Goal: Information Seeking & Learning: Learn about a topic

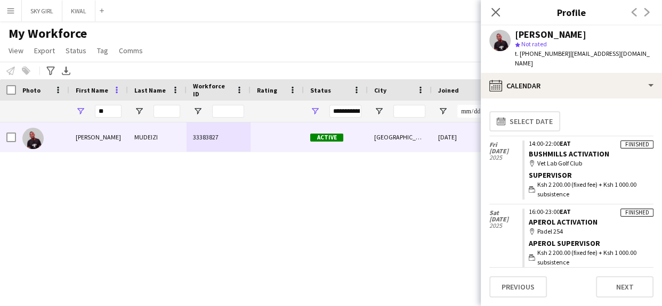
type input "*"
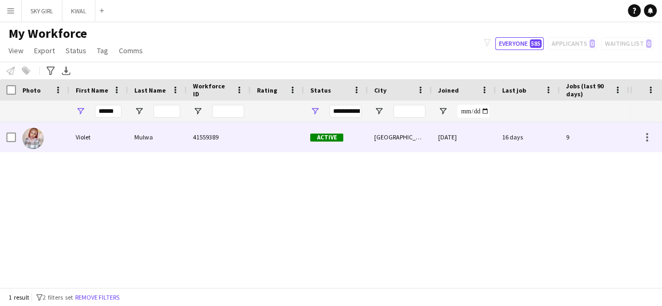
click at [148, 136] on div "Mulwa" at bounding box center [157, 137] width 59 height 29
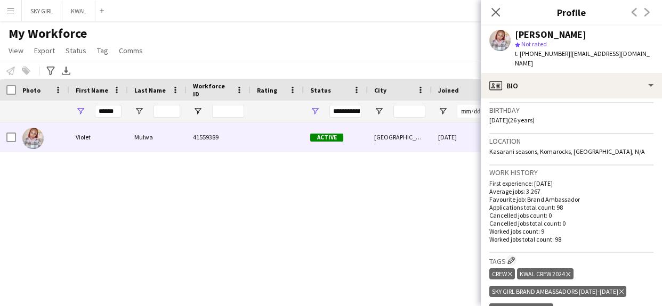
scroll to position [460, 0]
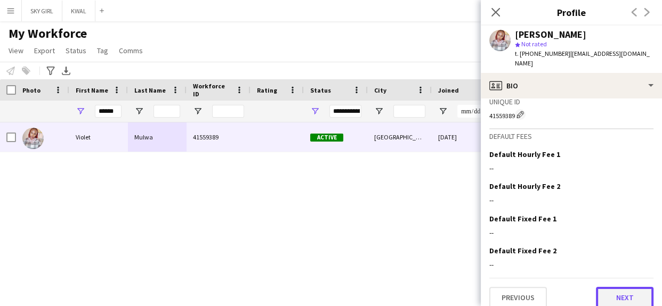
click at [606, 287] on button "Next" at bounding box center [624, 297] width 58 height 21
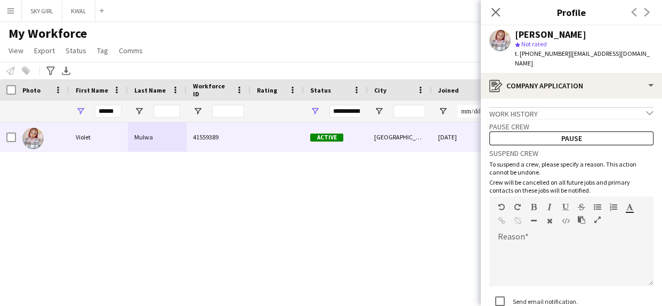
scroll to position [76, 0]
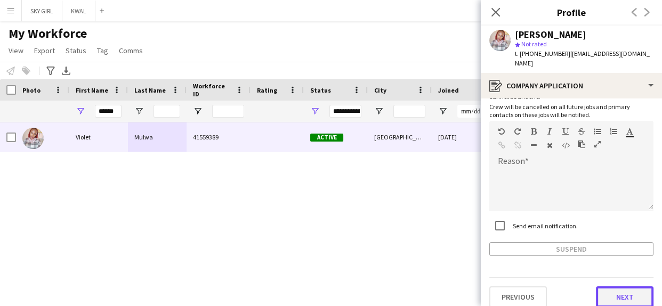
click at [605, 287] on button "Next" at bounding box center [624, 297] width 58 height 21
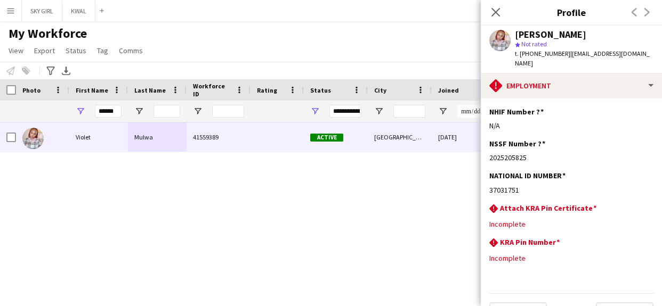
scroll to position [16, 0]
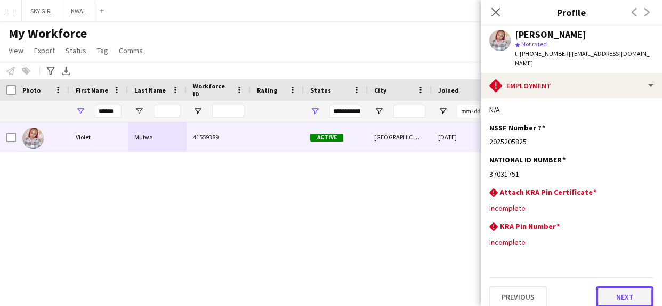
click at [600, 287] on button "Next" at bounding box center [624, 297] width 58 height 21
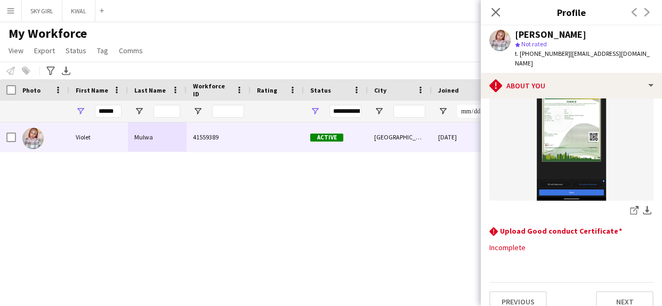
scroll to position [80, 0]
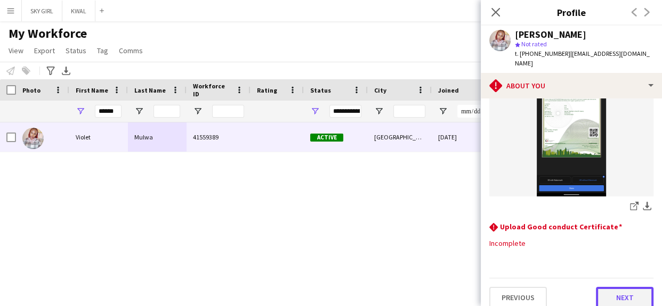
click at [600, 287] on button "Next" at bounding box center [624, 297] width 58 height 21
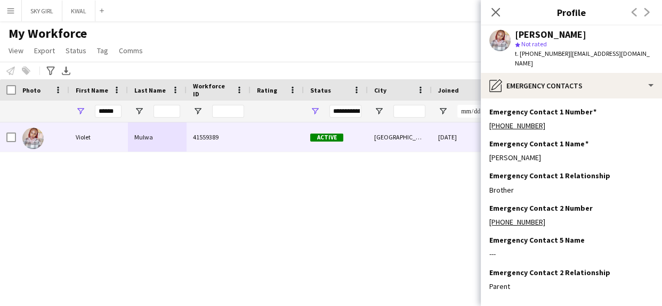
scroll to position [43, 0]
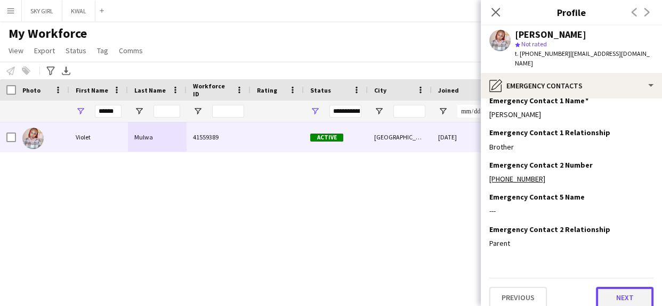
click at [606, 288] on button "Next" at bounding box center [624, 297] width 58 height 21
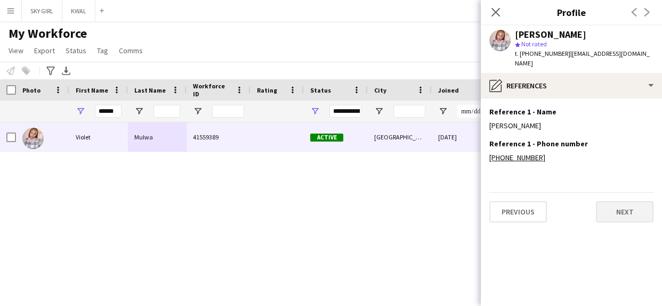
scroll to position [0, 0]
click at [615, 202] on button "Next" at bounding box center [624, 211] width 58 height 21
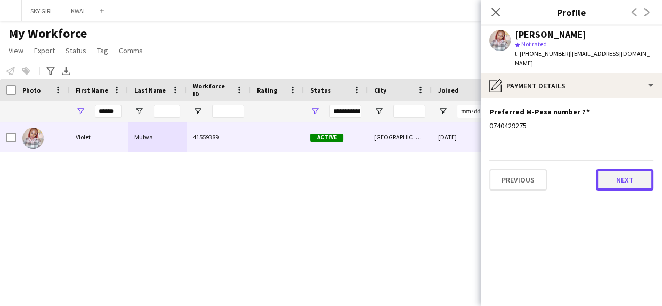
click at [607, 170] on button "Next" at bounding box center [624, 179] width 58 height 21
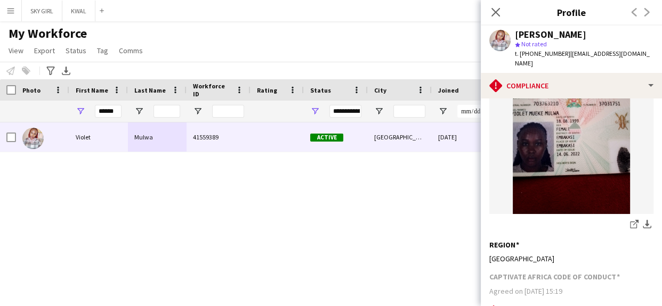
scroll to position [327, 0]
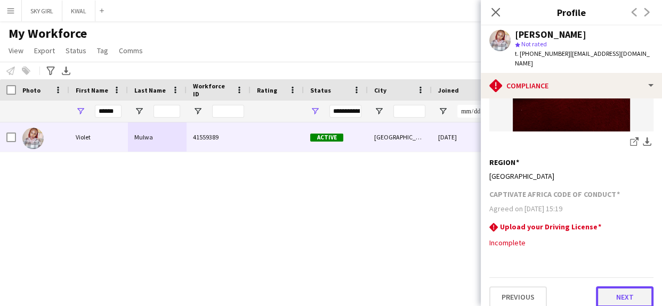
click at [600, 287] on button "Next" at bounding box center [624, 297] width 58 height 21
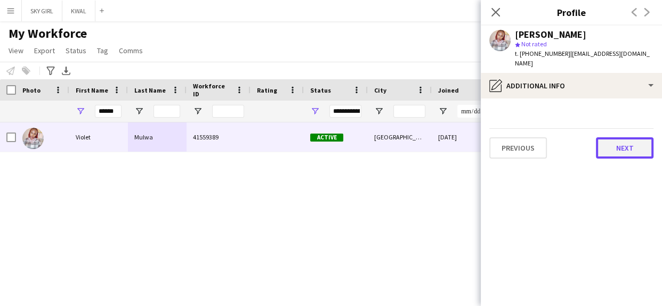
click at [611, 137] on button "Next" at bounding box center [624, 147] width 58 height 21
click at [610, 137] on button "Next" at bounding box center [624, 147] width 58 height 21
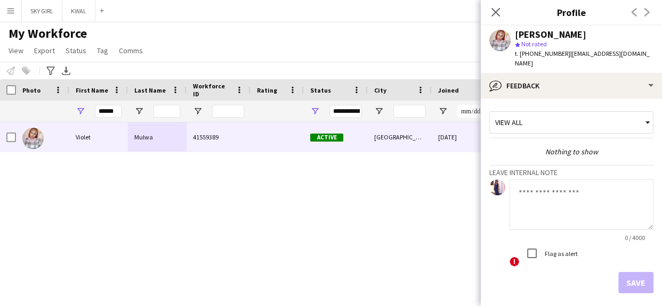
scroll to position [37, 0]
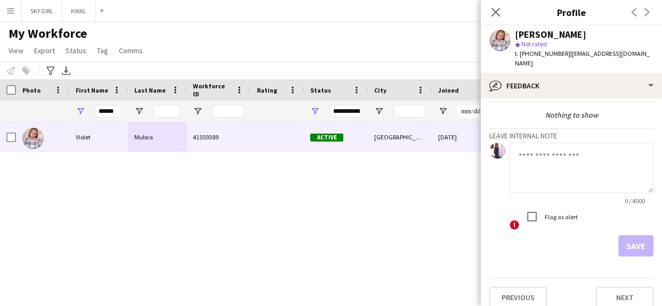
drag, startPoint x: 650, startPoint y: 231, endPoint x: 632, endPoint y: 323, distance: 93.5
click at [632, 306] on html "Menu Boards Boards Boards All jobs Status Workforce Workforce My Workforce Recr…" at bounding box center [331, 153] width 662 height 306
click at [599, 289] on button "Next" at bounding box center [624, 297] width 58 height 21
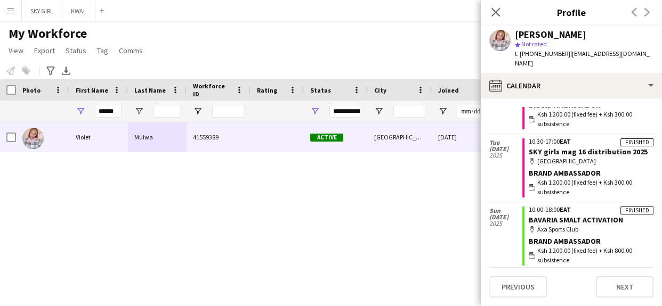
scroll to position [156, 0]
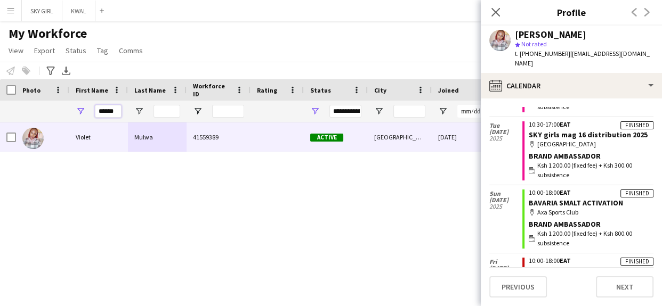
drag, startPoint x: 116, startPoint y: 108, endPoint x: 123, endPoint y: 85, distance: 23.8
click at [121, 105] on input "******" at bounding box center [108, 111] width 27 height 13
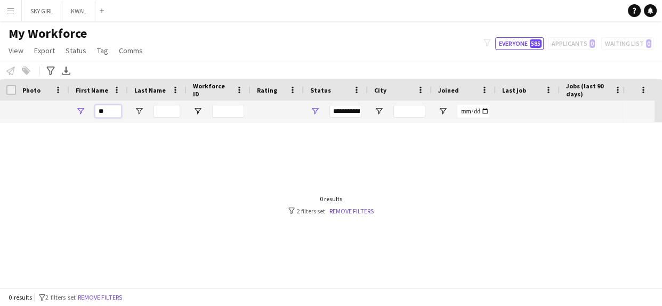
type input "*"
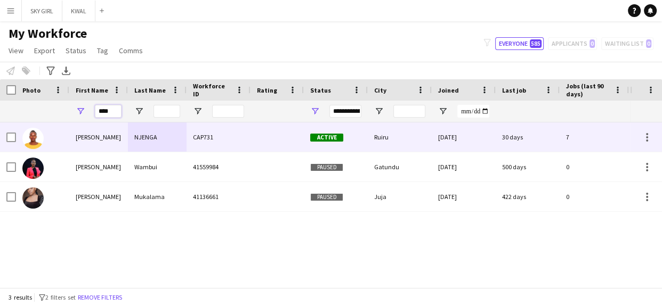
type input "****"
click at [145, 134] on div "NJENGA" at bounding box center [157, 137] width 59 height 29
drag, startPoint x: 380, startPoint y: 134, endPoint x: 372, endPoint y: 135, distance: 8.1
click at [380, 134] on div "Ruiru" at bounding box center [400, 137] width 64 height 29
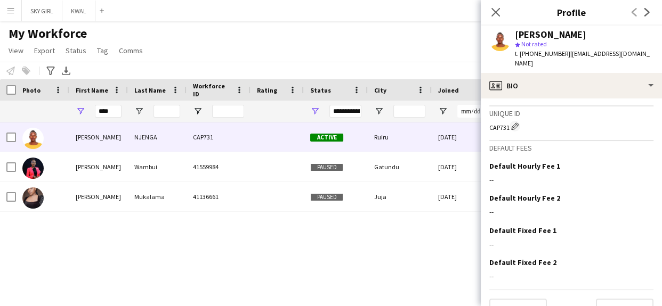
scroll to position [418, 0]
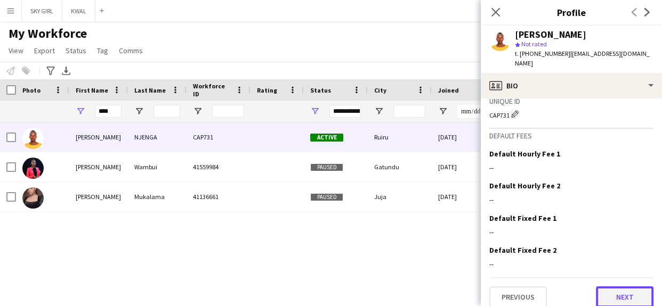
click at [599, 287] on button "Next" at bounding box center [624, 297] width 58 height 21
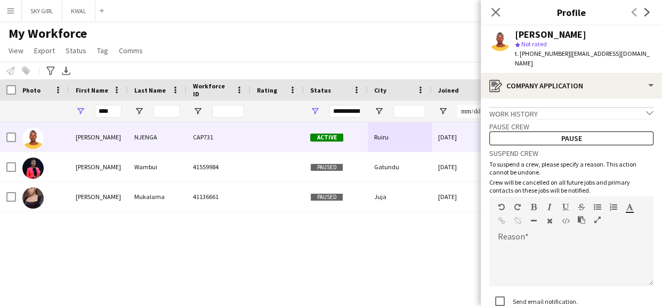
scroll to position [76, 0]
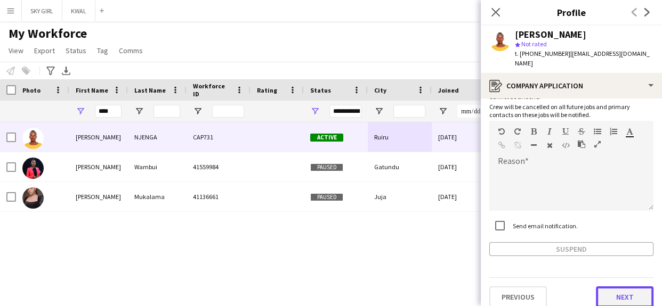
click at [597, 288] on button "Next" at bounding box center [624, 297] width 58 height 21
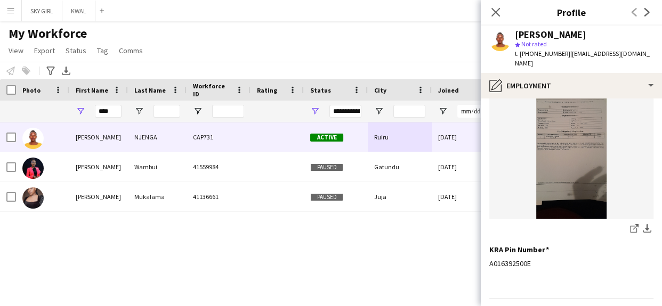
scroll to position [175, 0]
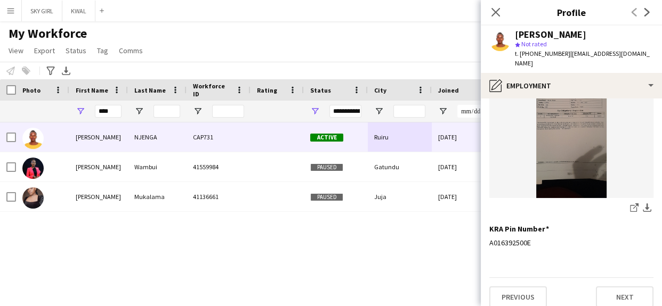
click at [586, 278] on div "Previous Next" at bounding box center [571, 293] width 164 height 30
click at [597, 287] on button "Next" at bounding box center [624, 297] width 58 height 21
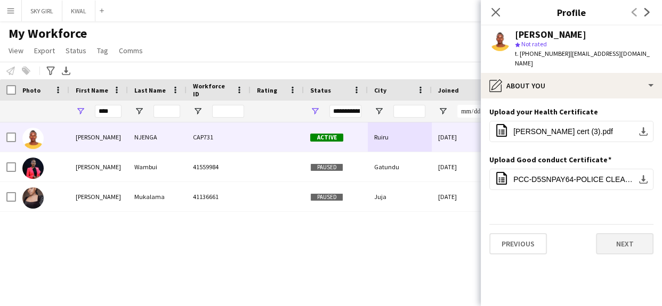
scroll to position [0, 0]
click at [613, 233] on button "Next" at bounding box center [624, 243] width 58 height 21
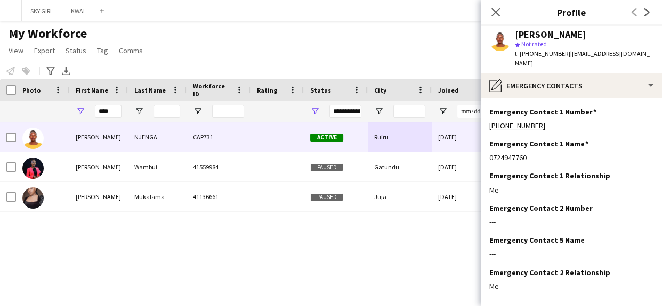
scroll to position [43, 0]
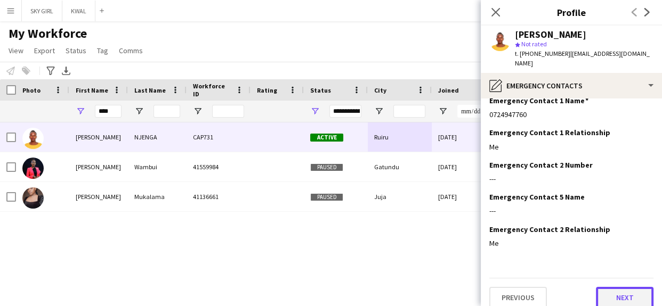
click at [599, 287] on button "Next" at bounding box center [624, 297] width 58 height 21
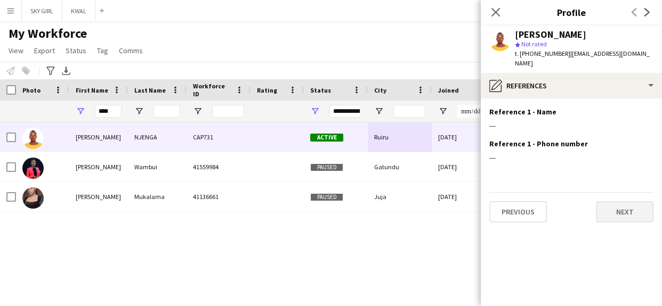
scroll to position [0, 0]
click at [602, 201] on button "Next" at bounding box center [624, 211] width 58 height 21
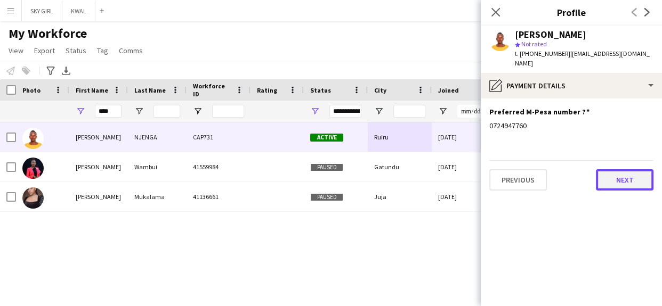
click at [609, 172] on button "Next" at bounding box center [624, 179] width 58 height 21
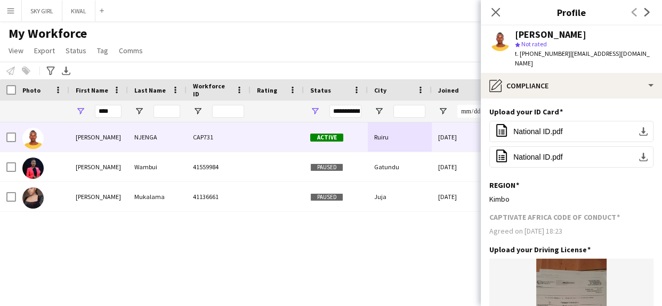
scroll to position [184, 0]
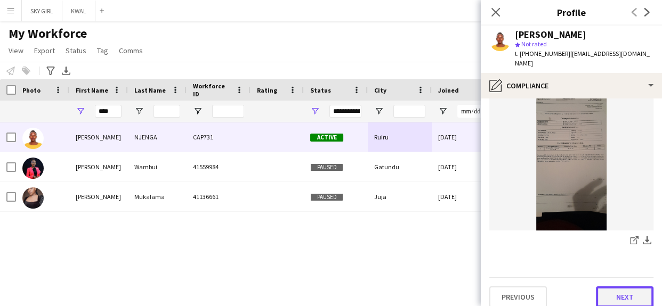
click at [601, 287] on button "Next" at bounding box center [624, 297] width 58 height 21
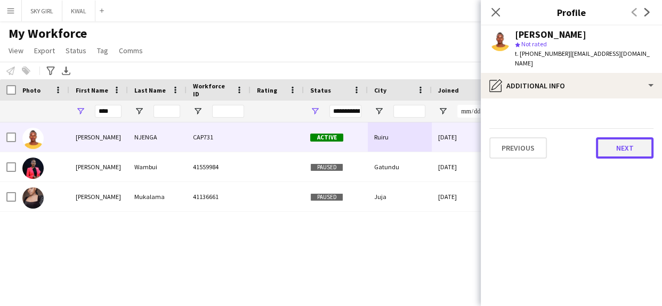
click at [606, 137] on button "Next" at bounding box center [624, 147] width 58 height 21
click at [605, 138] on button "Next" at bounding box center [624, 147] width 58 height 21
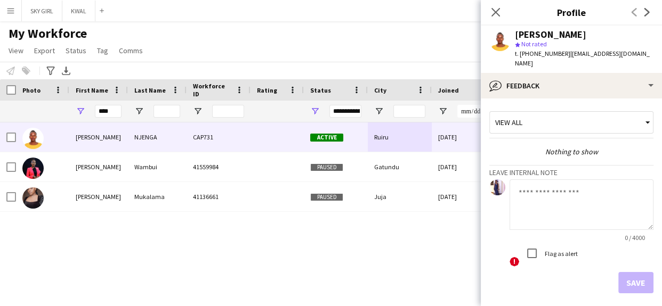
scroll to position [37, 0]
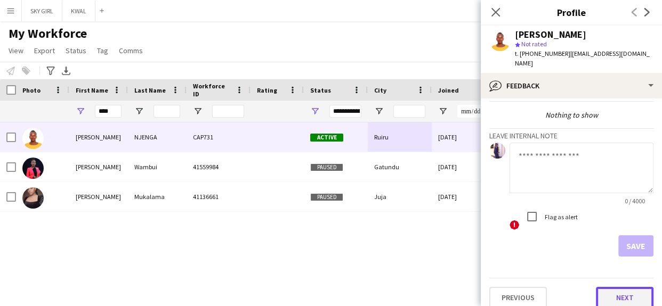
click at [599, 287] on button "Next" at bounding box center [624, 297] width 58 height 21
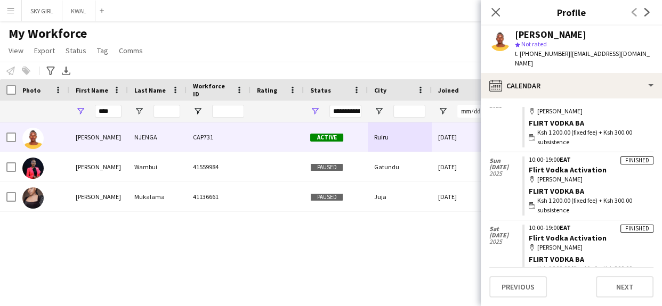
scroll to position [184, 0]
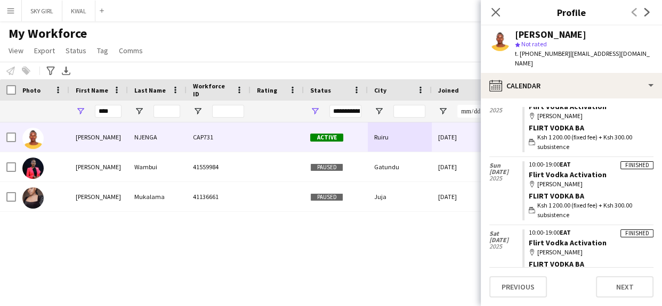
click at [302, 41] on div "My Workforce View Views Default view Captivate Compliance workforce per brand N…" at bounding box center [331, 44] width 662 height 36
